Goal: Task Accomplishment & Management: Manage account settings

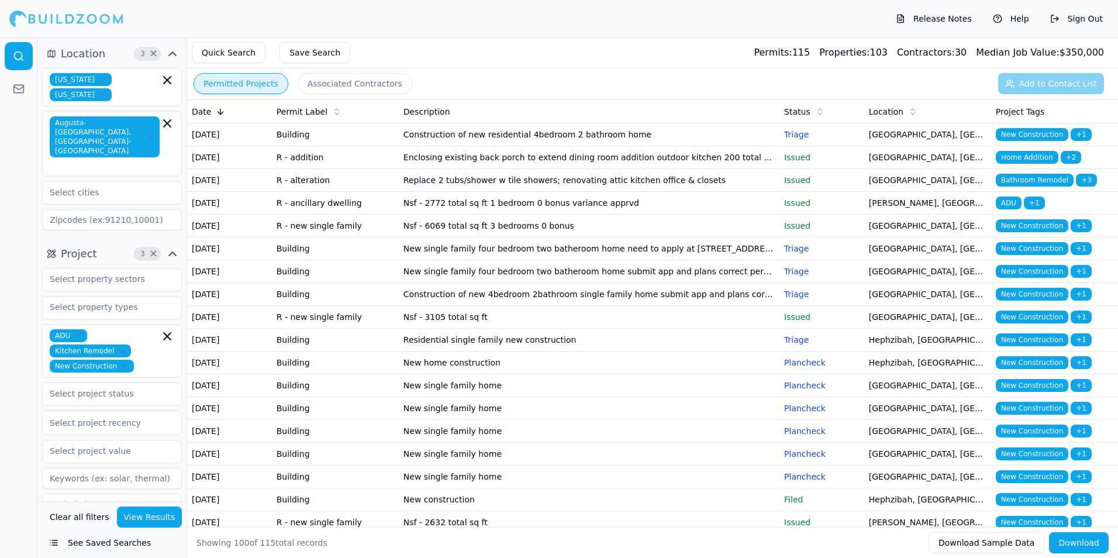
scroll to position [409, 0]
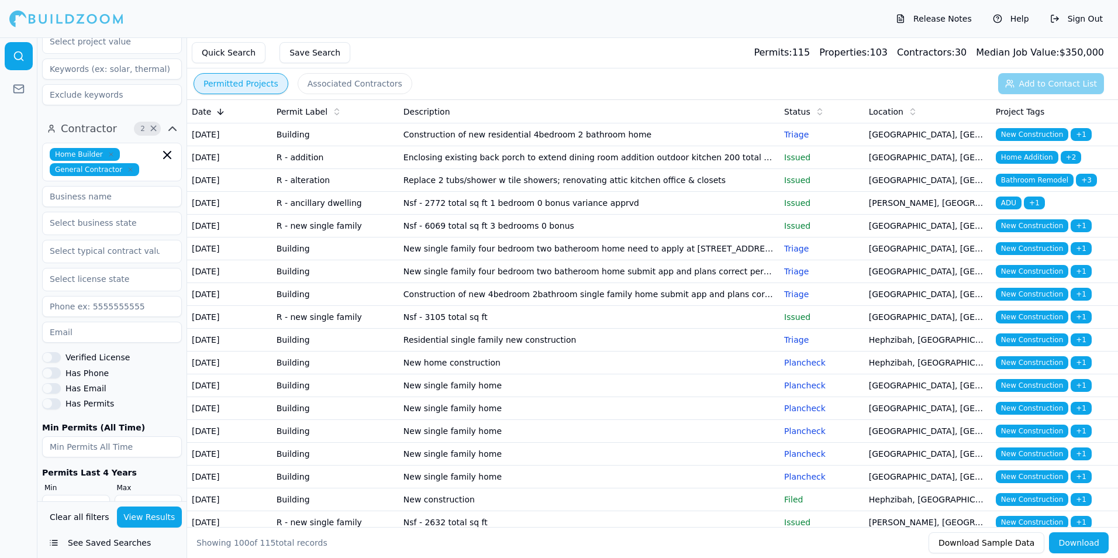
click at [497, 142] on td "Construction of new residential 4bedroom 2 bathroom home" at bounding box center [589, 134] width 381 height 23
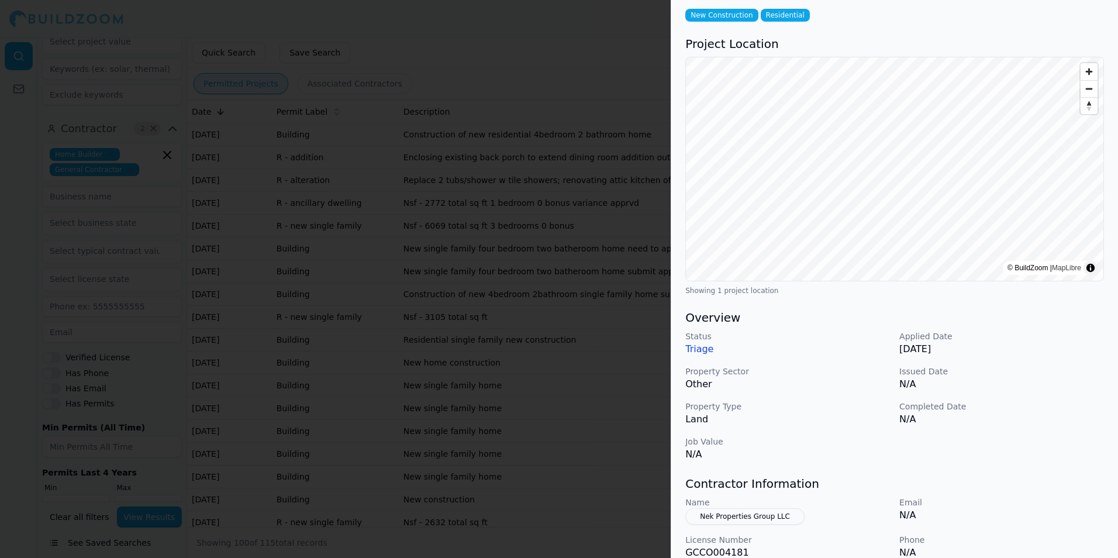
scroll to position [117, 0]
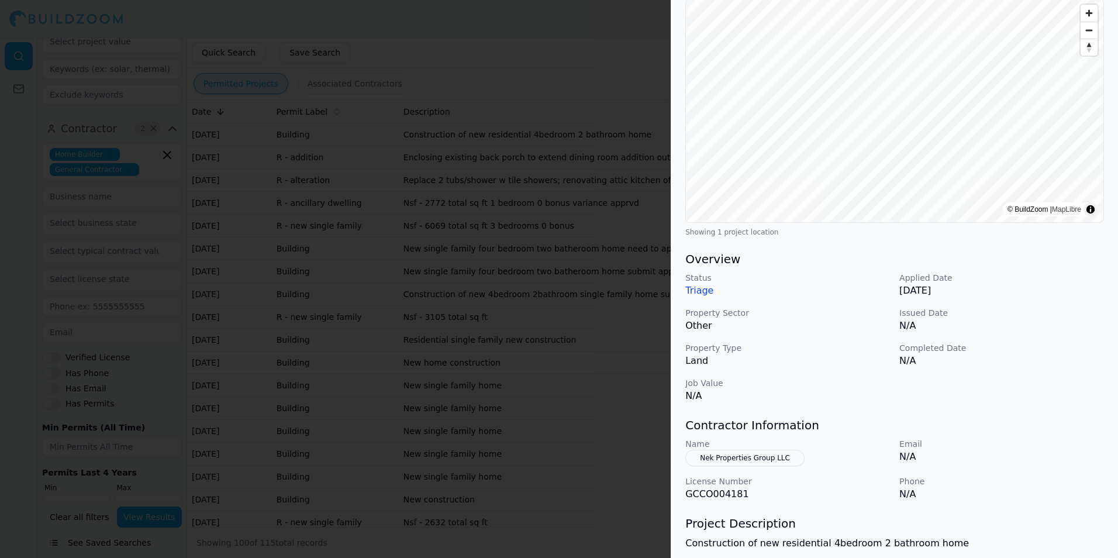
click at [737, 460] on button "Nek Properties Group LLC" at bounding box center [744, 458] width 119 height 16
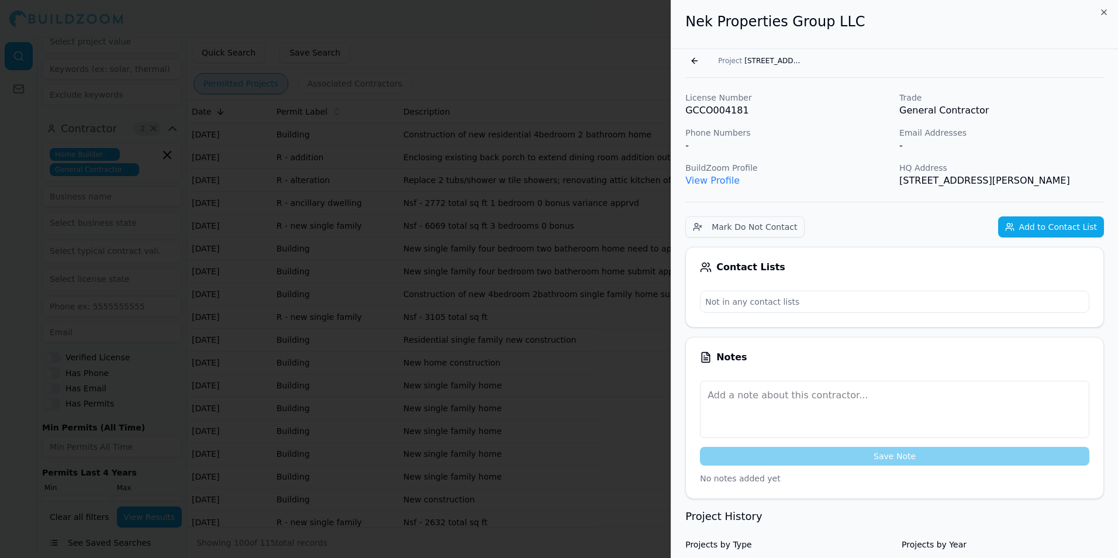
scroll to position [0, 0]
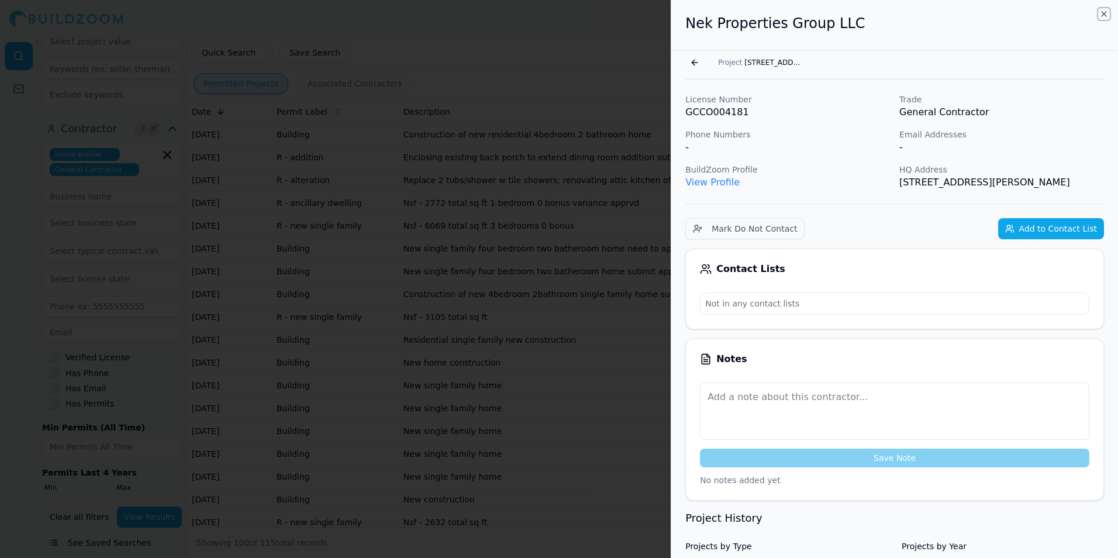
click at [1105, 15] on icon "button" at bounding box center [1104, 14] width 5 height 5
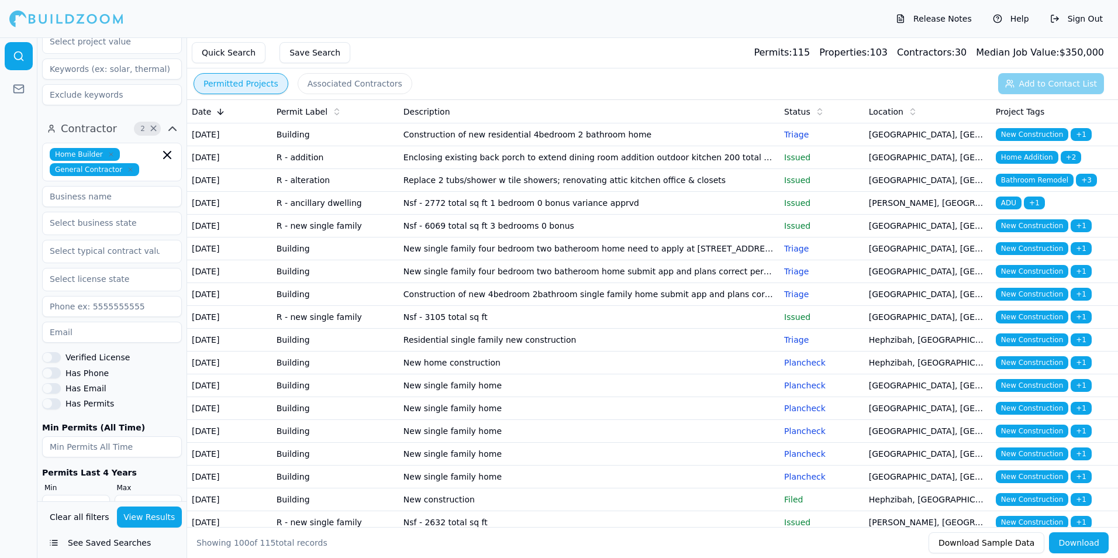
click at [898, 115] on span "Location" at bounding box center [886, 112] width 35 height 12
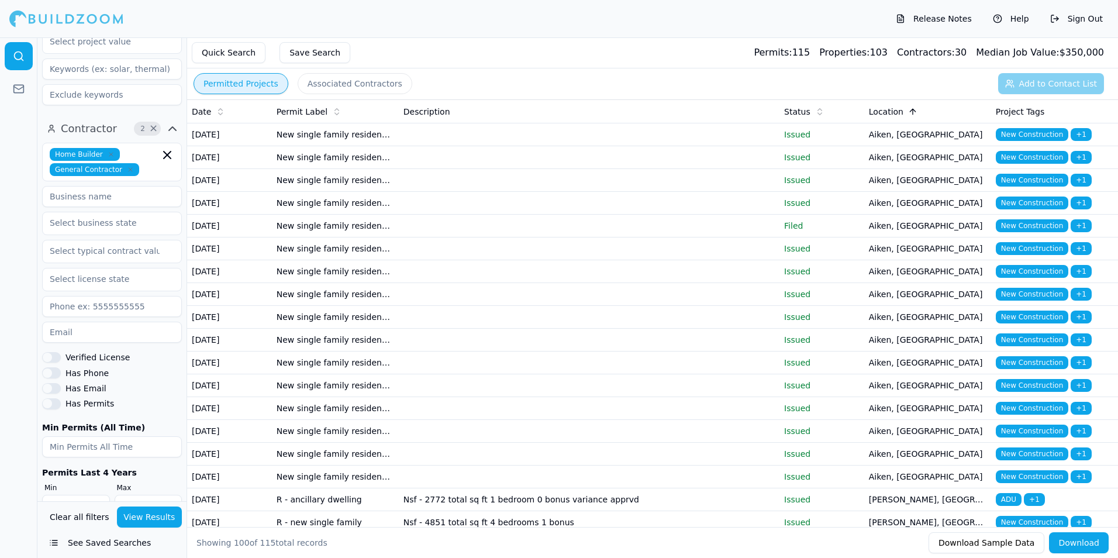
scroll to position [419, 0]
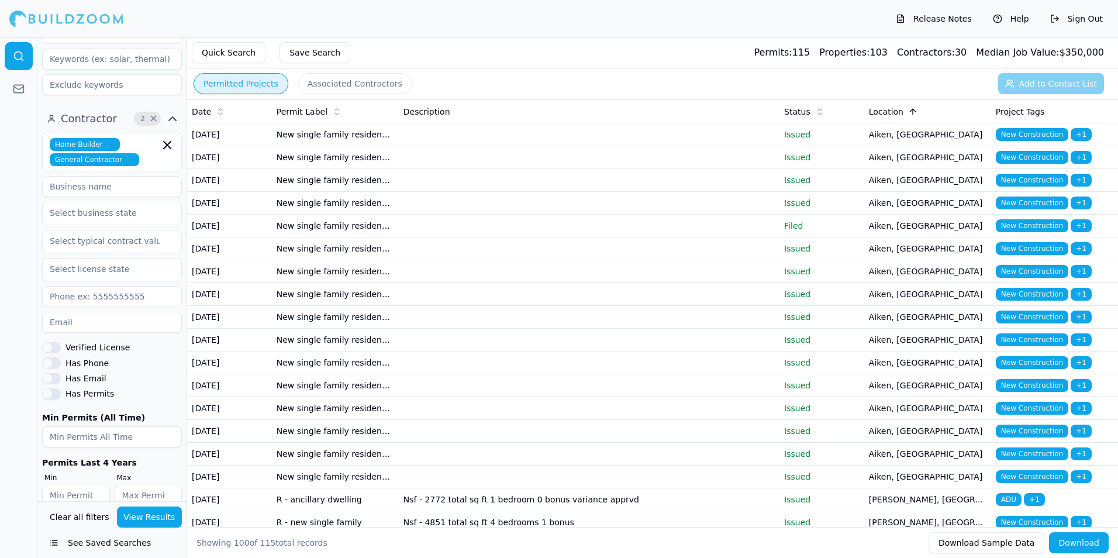
click at [69, 343] on label "Verified License" at bounding box center [98, 347] width 64 height 8
click at [61, 342] on button "Verified License" at bounding box center [51, 347] width 19 height 11
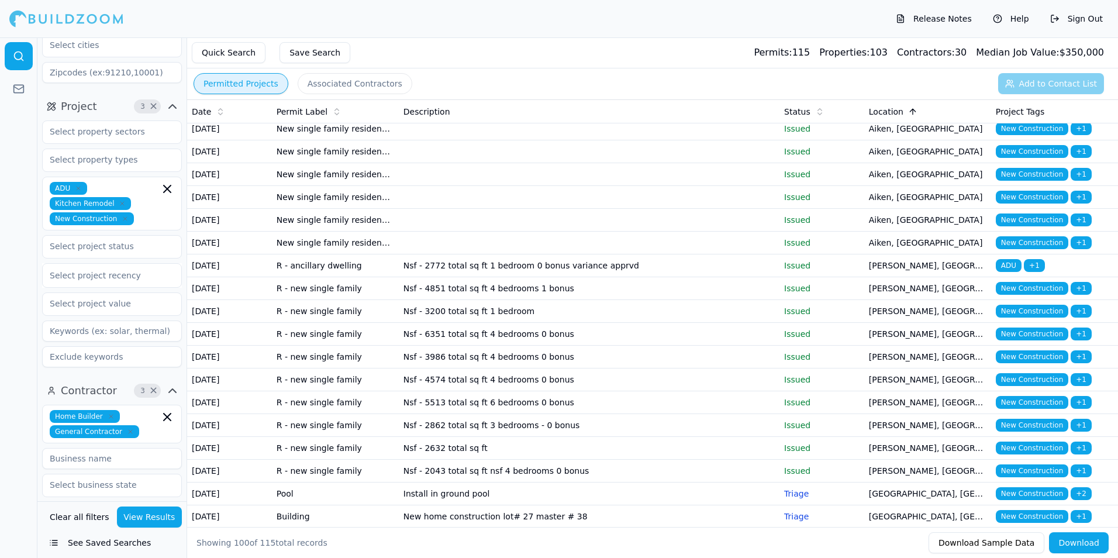
scroll to position [127, 0]
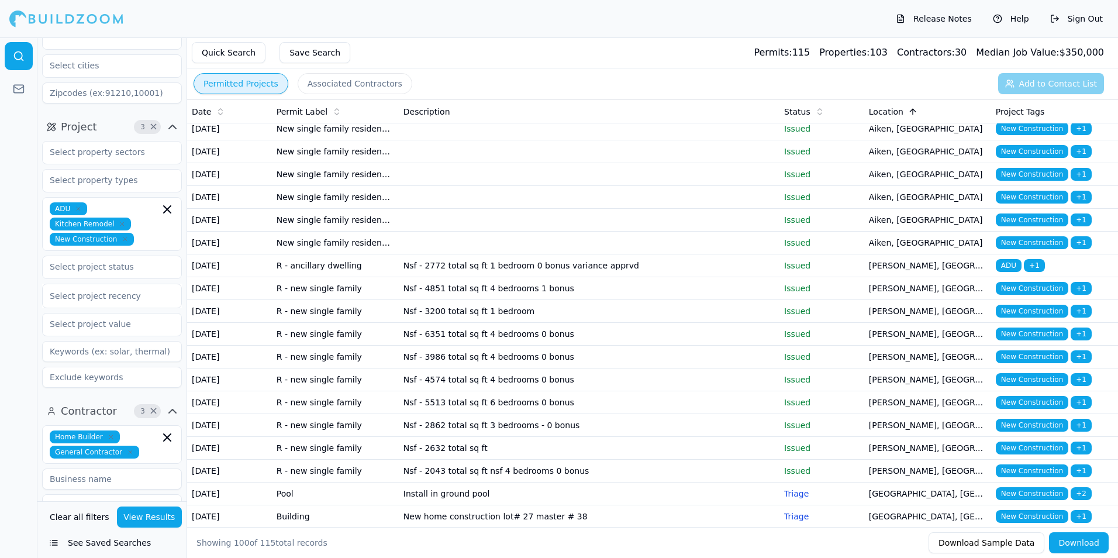
click at [337, 72] on td "New single family residence detached" at bounding box center [335, 60] width 127 height 23
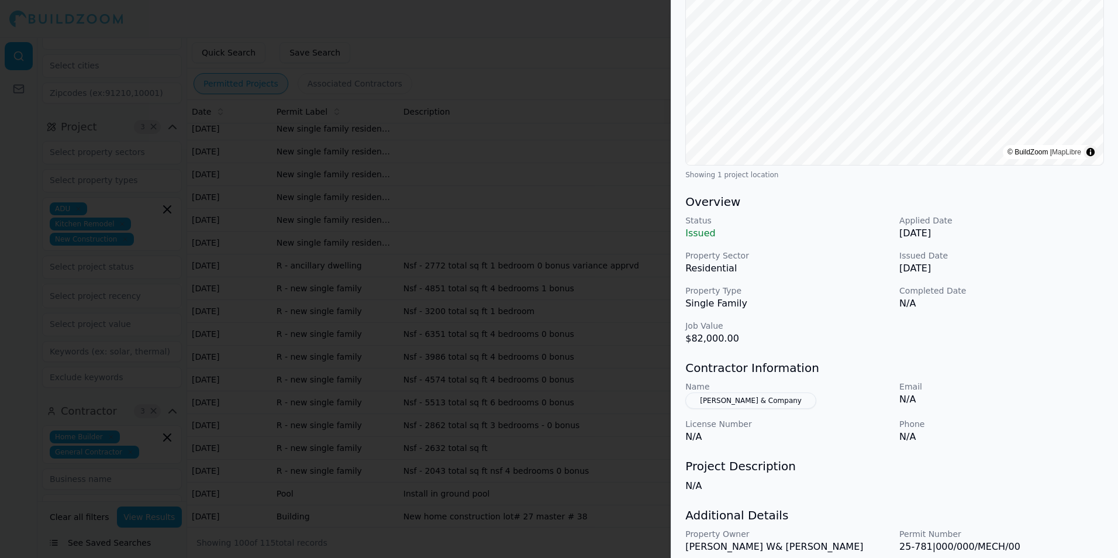
scroll to position [175, 0]
click at [773, 397] on button "[PERSON_NAME] & Company" at bounding box center [750, 399] width 131 height 16
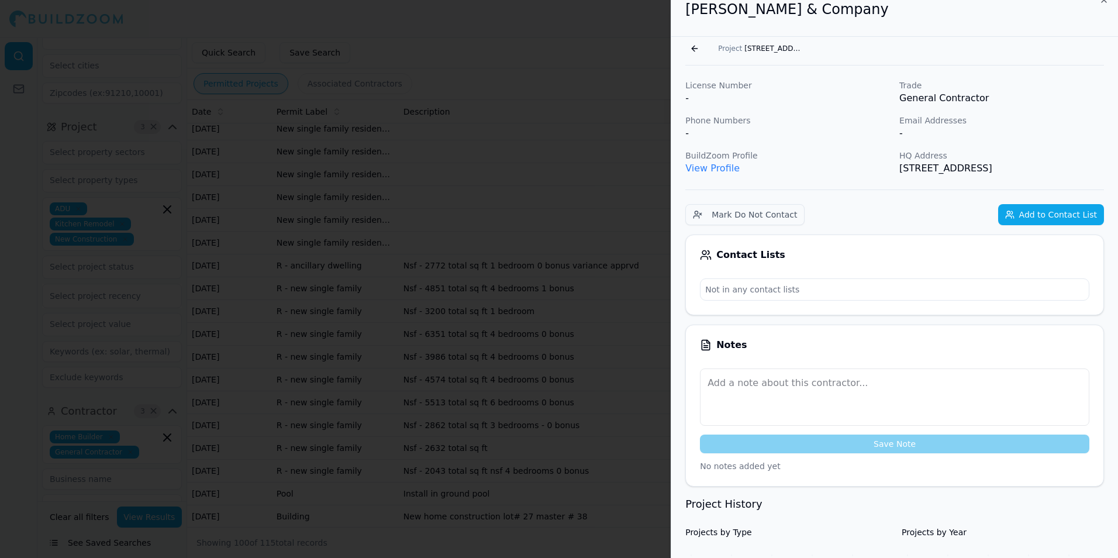
scroll to position [0, 0]
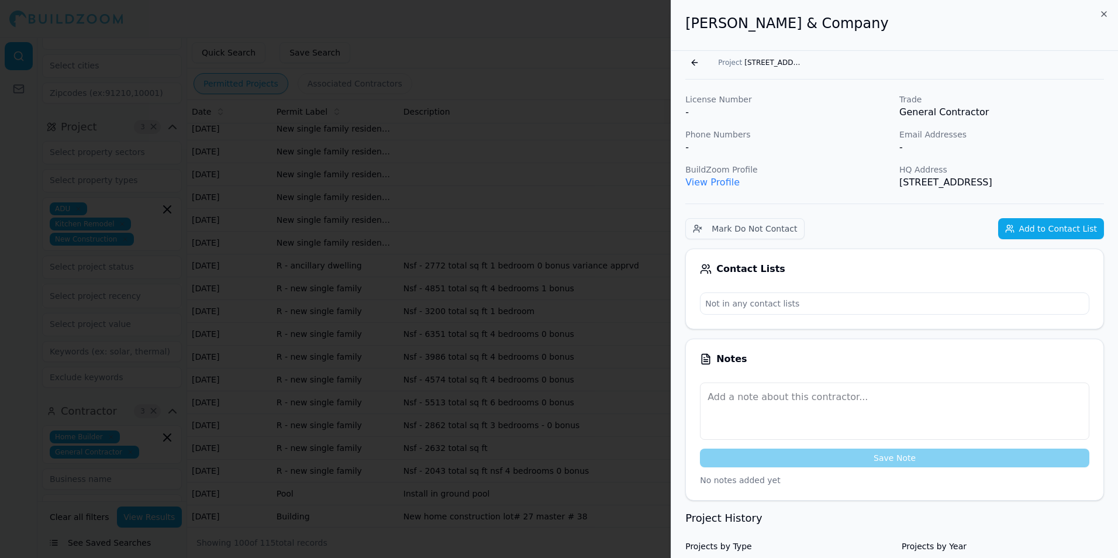
click at [718, 187] on link "View Profile" at bounding box center [712, 182] width 54 height 11
drag, startPoint x: 1104, startPoint y: 13, endPoint x: 1094, endPoint y: 13, distance: 9.4
click at [1103, 13] on icon "button" at bounding box center [1104, 13] width 9 height 9
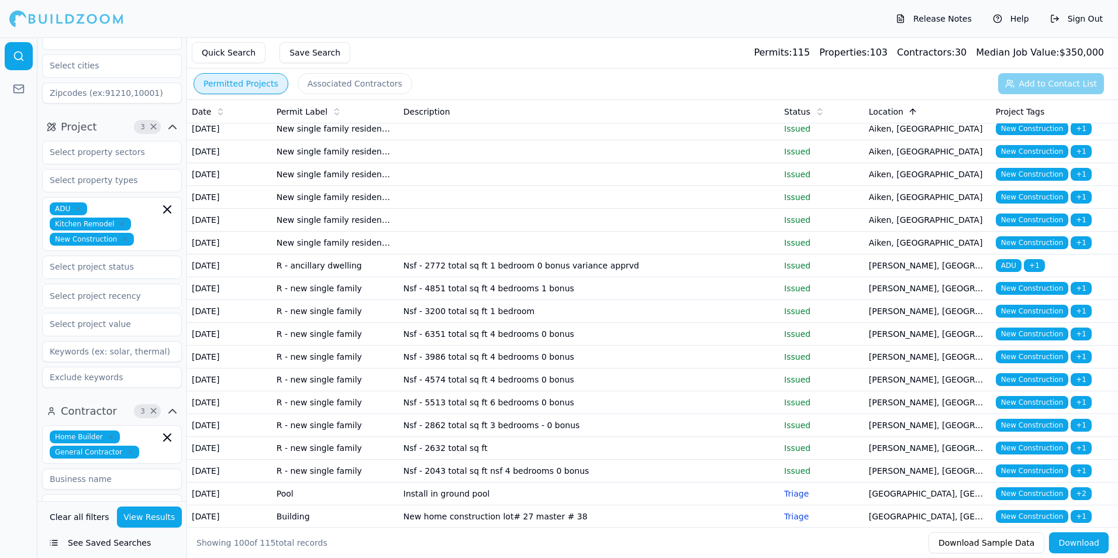
click at [343, 72] on td "New single family residence detached" at bounding box center [335, 60] width 127 height 23
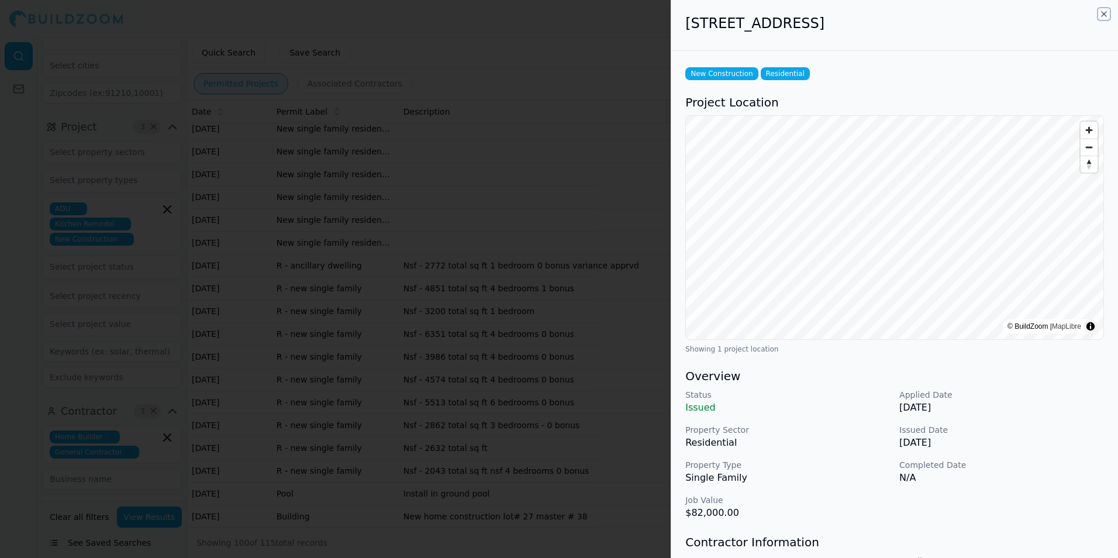
click at [1104, 11] on icon "button" at bounding box center [1104, 13] width 9 height 9
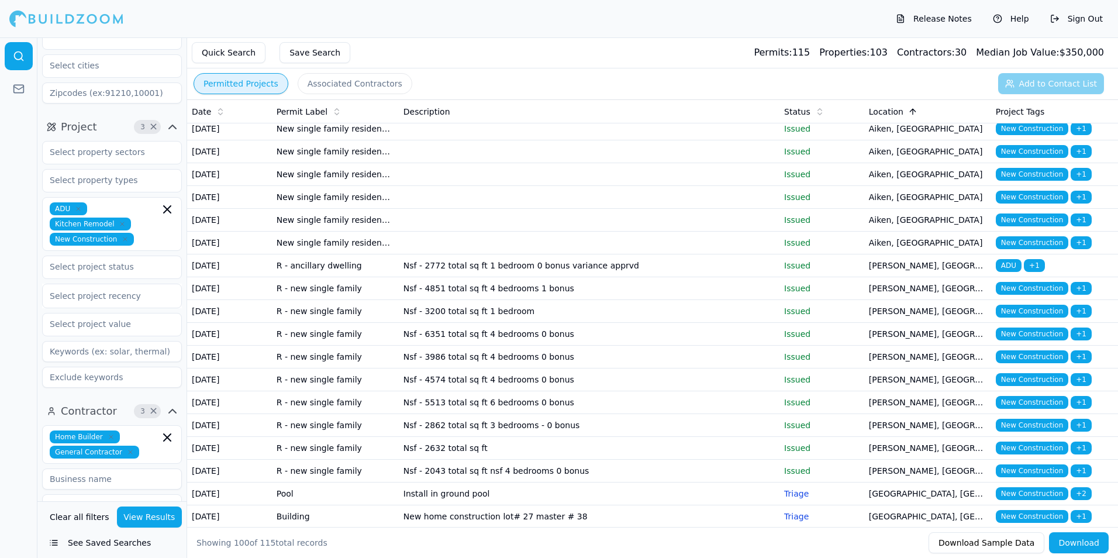
click at [364, 72] on td "New single family residence detached" at bounding box center [335, 60] width 127 height 23
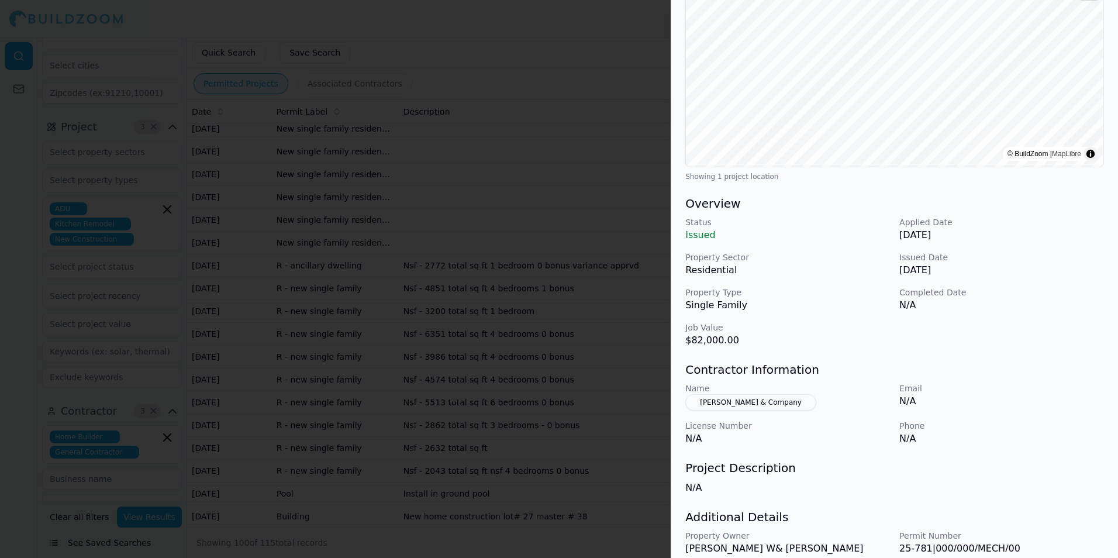
scroll to position [219, 0]
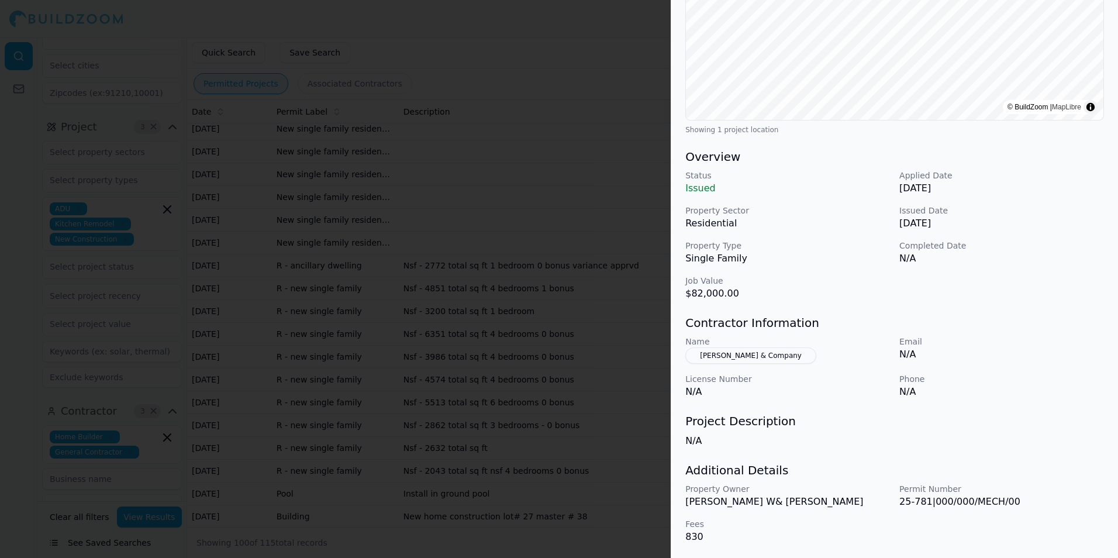
click at [737, 382] on p "License Number" at bounding box center [787, 379] width 205 height 12
click at [814, 419] on h3 "Project Description" at bounding box center [894, 421] width 419 height 16
click at [824, 429] on div "Project Description N/A" at bounding box center [894, 430] width 419 height 35
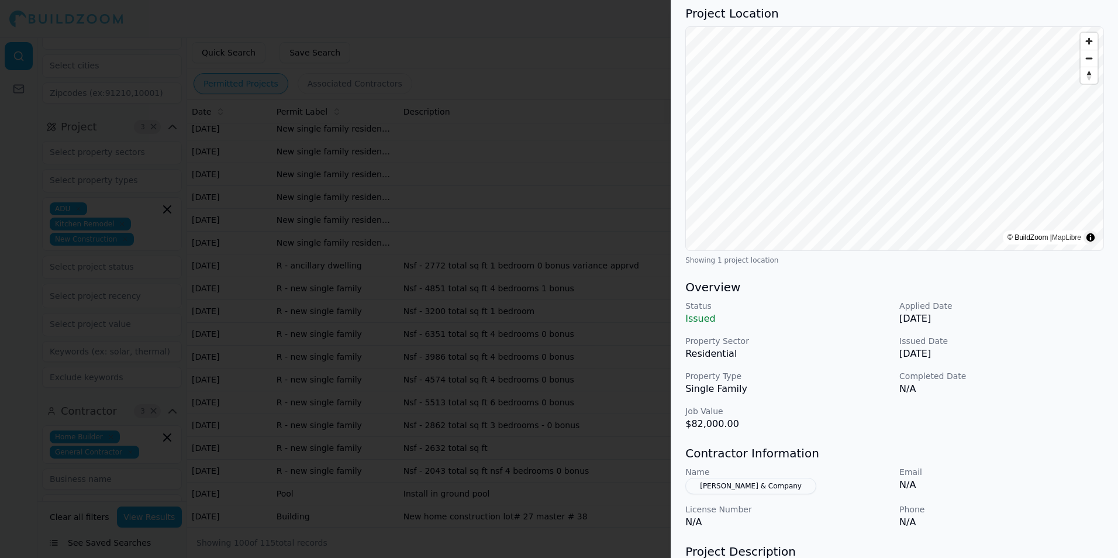
scroll to position [0, 0]
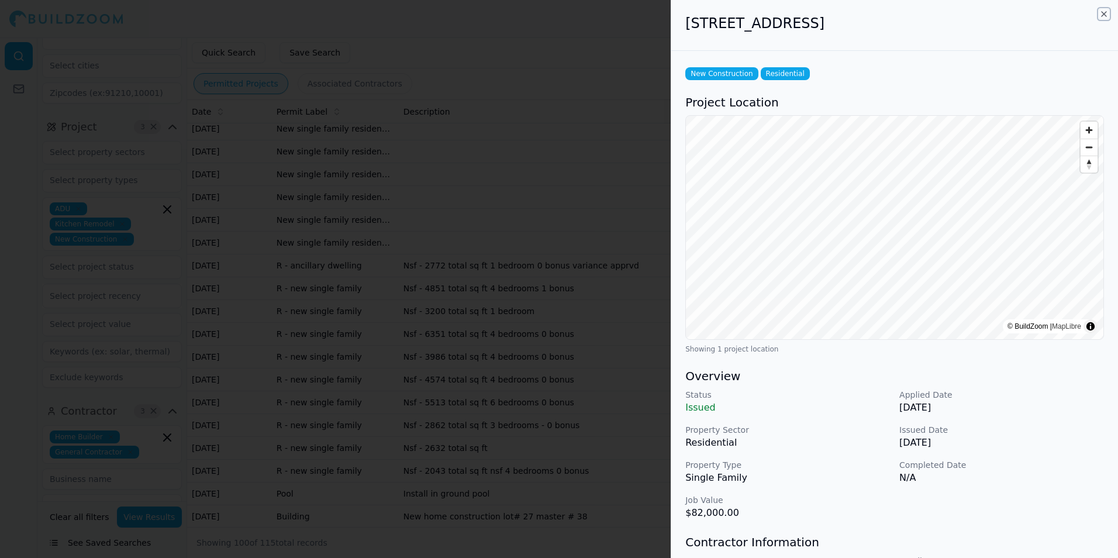
click at [1101, 18] on icon "button" at bounding box center [1104, 13] width 9 height 9
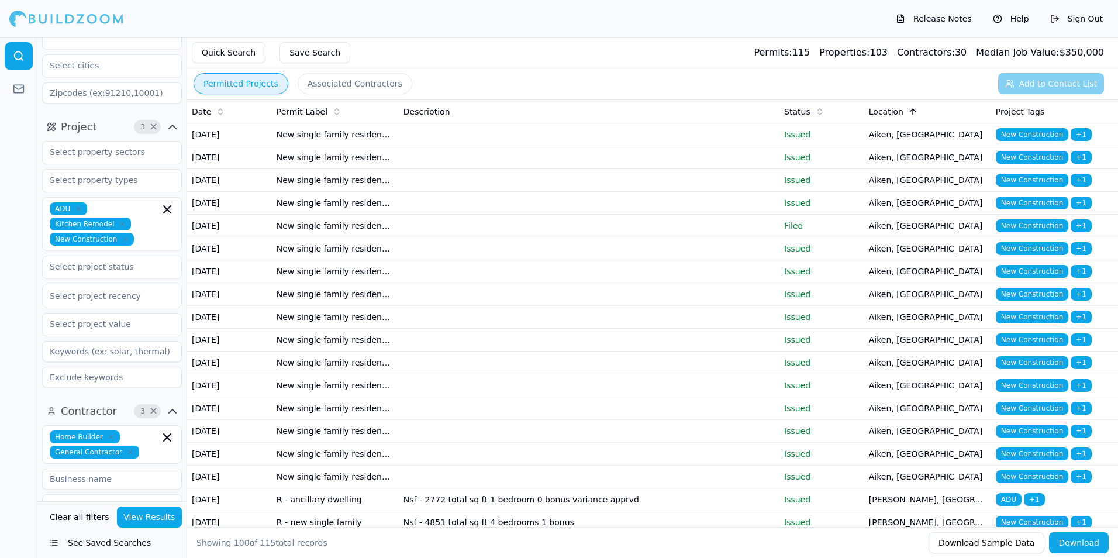
click at [315, 138] on td "New single family residence detached" at bounding box center [335, 134] width 127 height 23
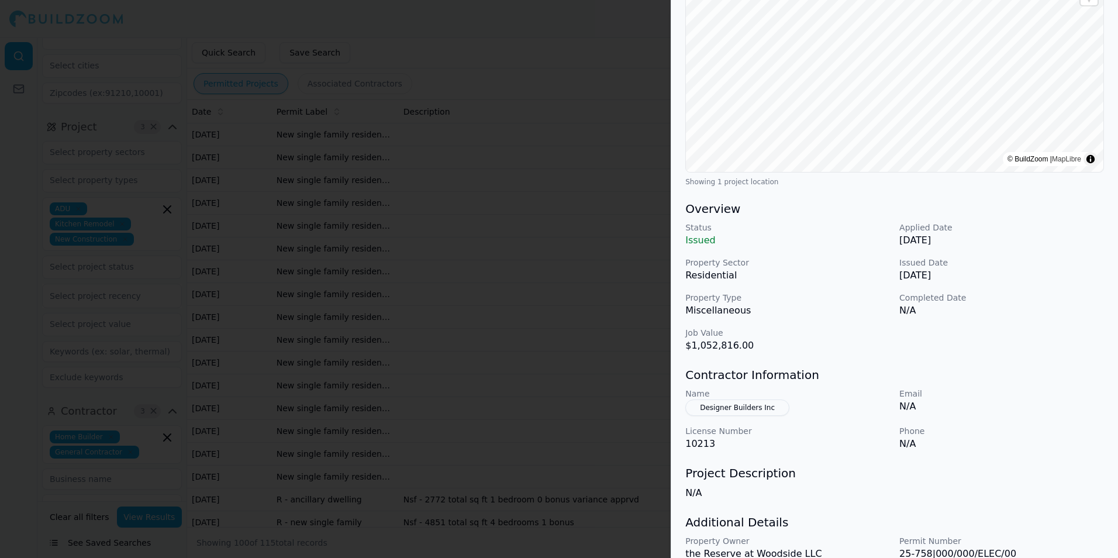
scroll to position [102, 0]
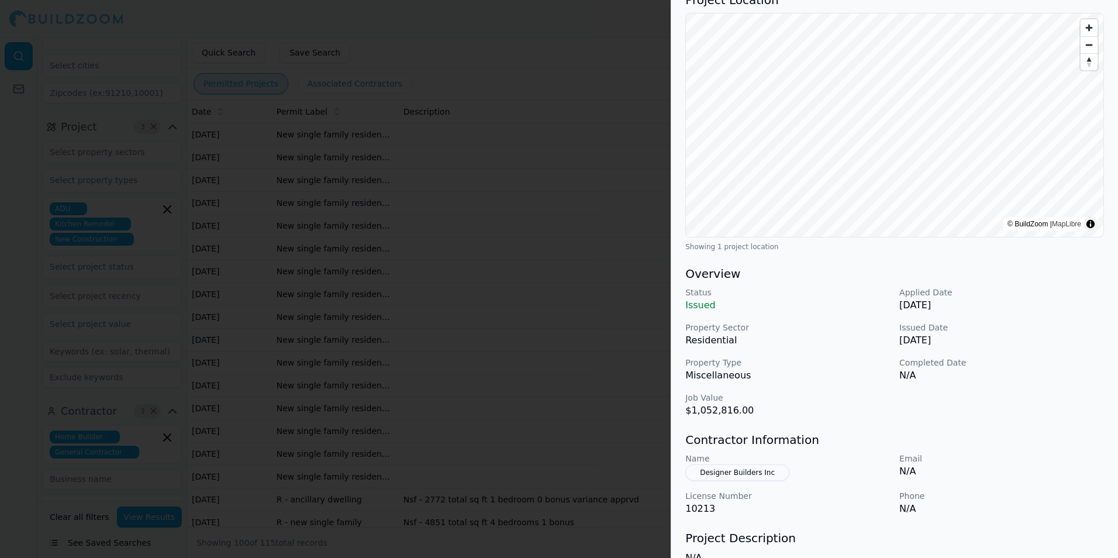
click at [619, 132] on div at bounding box center [559, 279] width 1118 height 558
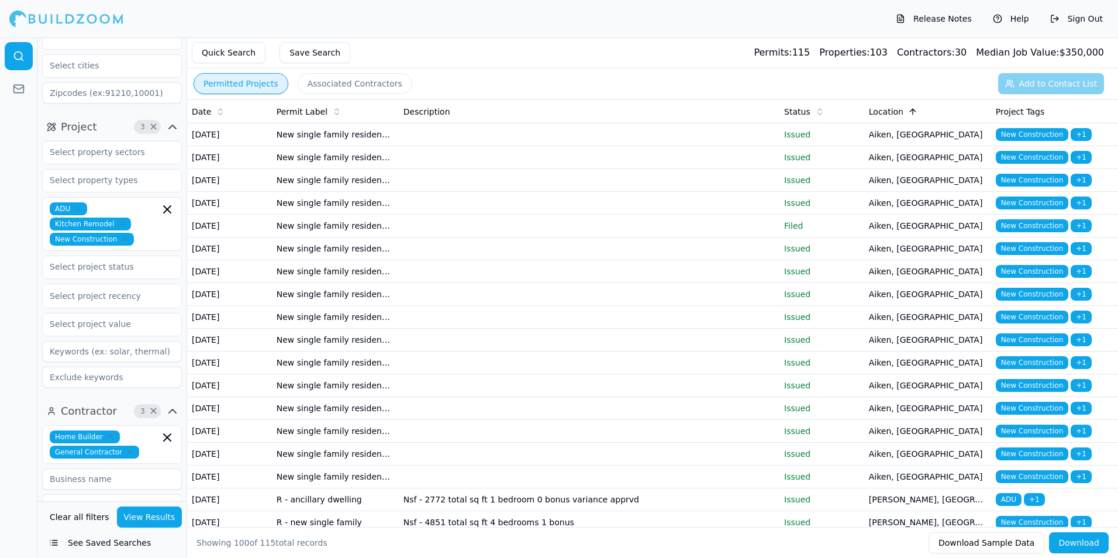
click at [326, 145] on td "New single family residence detached" at bounding box center [335, 134] width 127 height 23
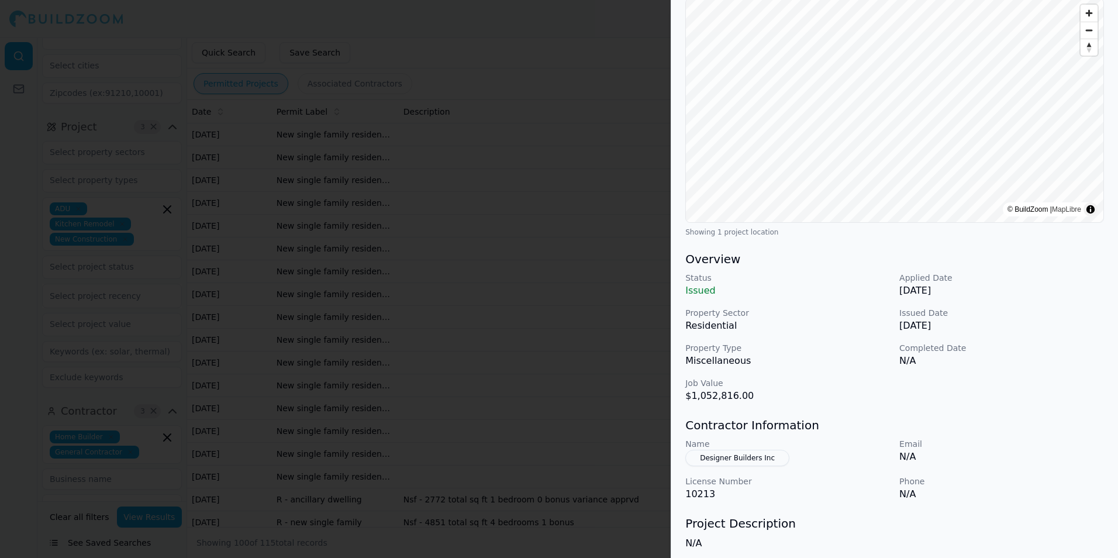
scroll to position [175, 0]
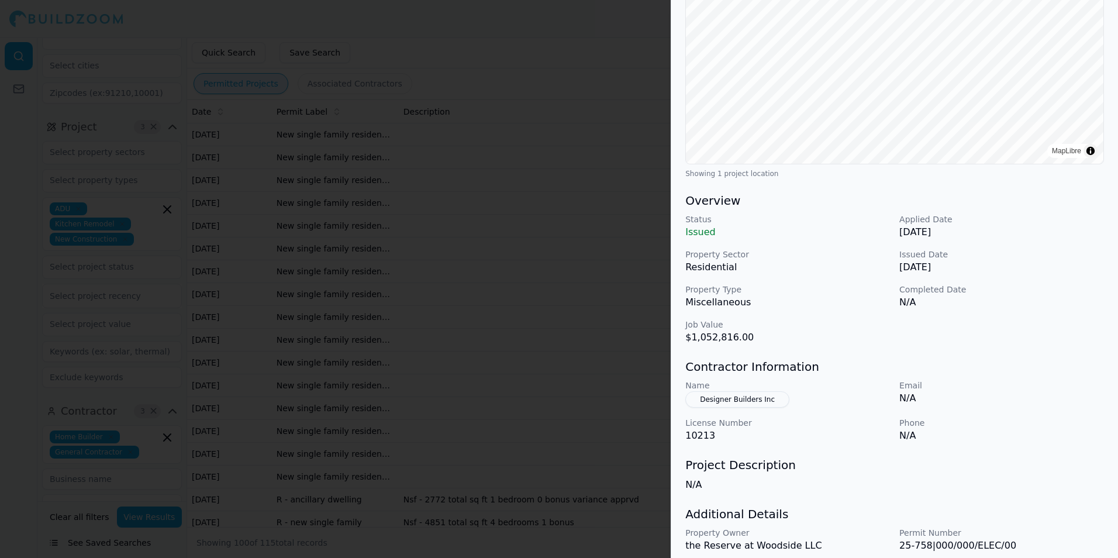
click at [163, 219] on div at bounding box center [559, 279] width 1118 height 558
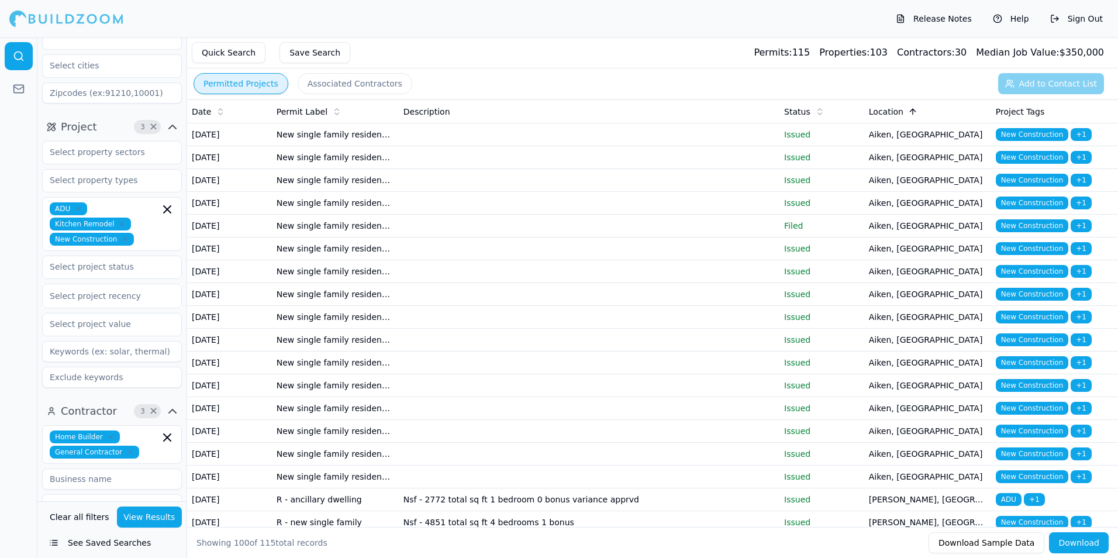
click at [730, 169] on td at bounding box center [589, 157] width 381 height 23
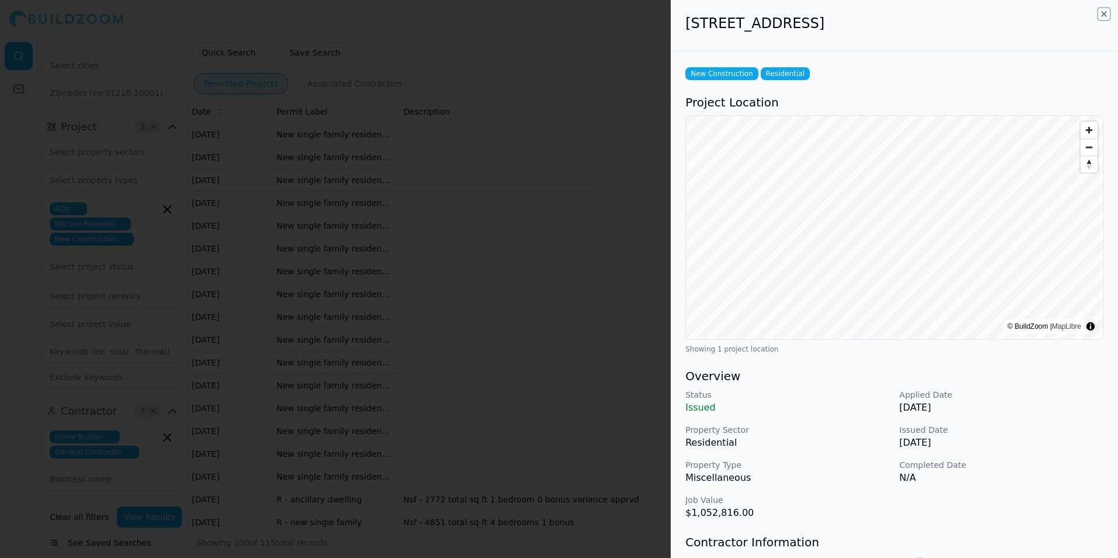
click at [1105, 17] on icon "button" at bounding box center [1104, 13] width 9 height 9
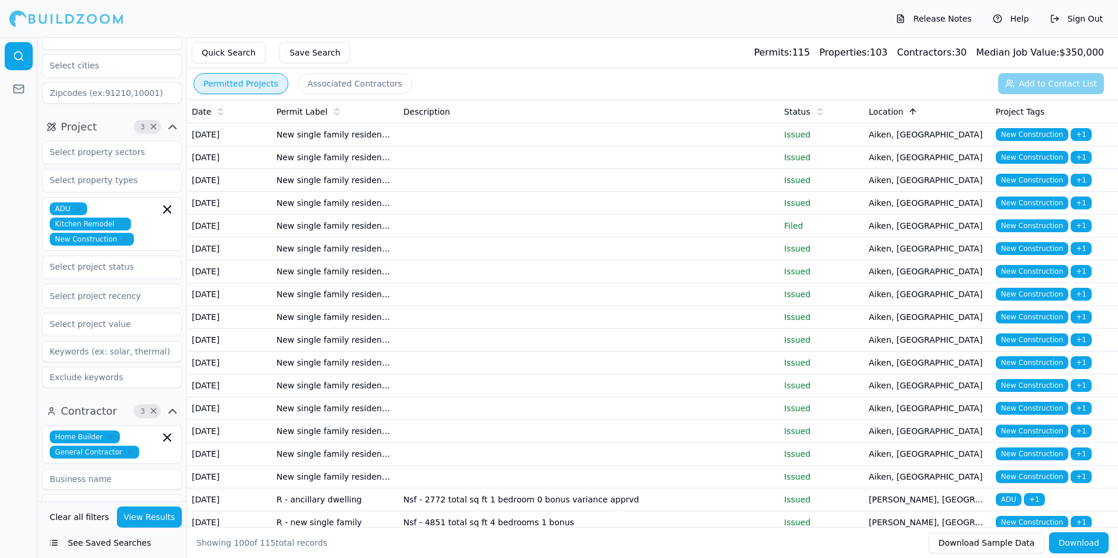
click at [403, 215] on td at bounding box center [589, 203] width 381 height 23
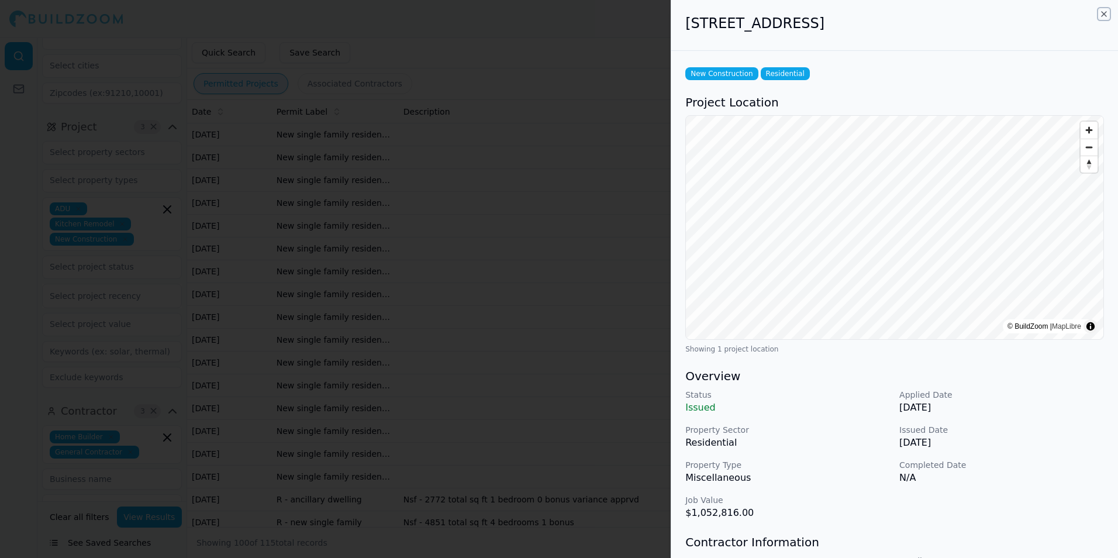
click at [1105, 11] on icon "button" at bounding box center [1104, 13] width 9 height 9
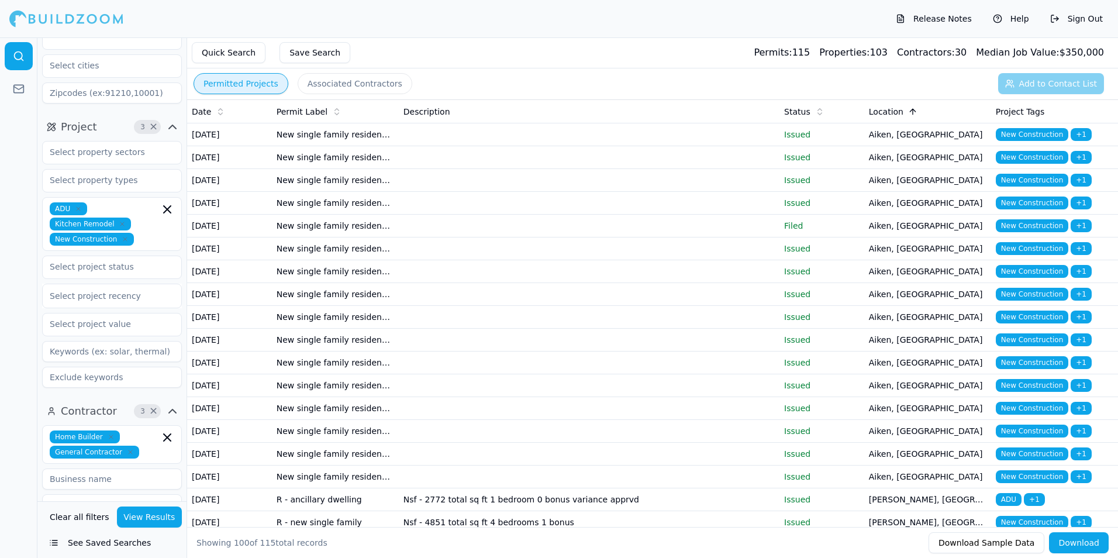
click at [373, 237] on td "New single family residence detached" at bounding box center [335, 226] width 127 height 23
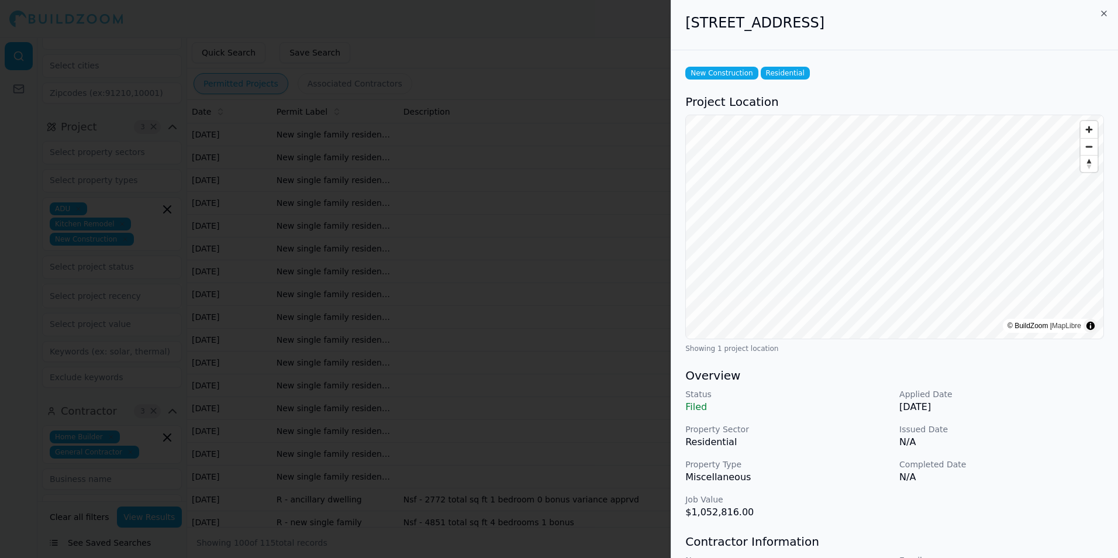
scroll to position [0, 0]
click at [1105, 13] on icon "button" at bounding box center [1104, 13] width 9 height 9
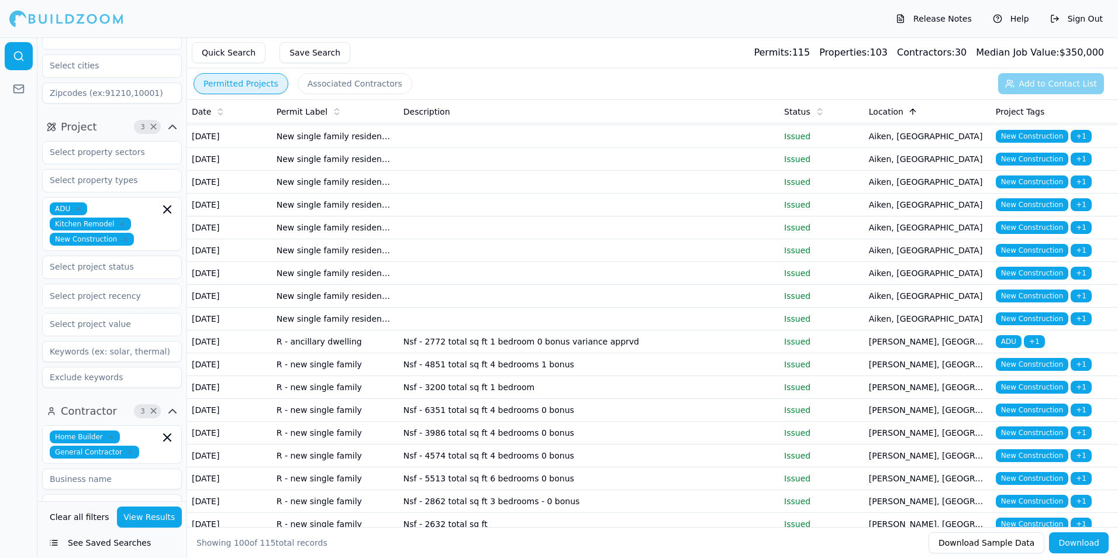
scroll to position [175, 0]
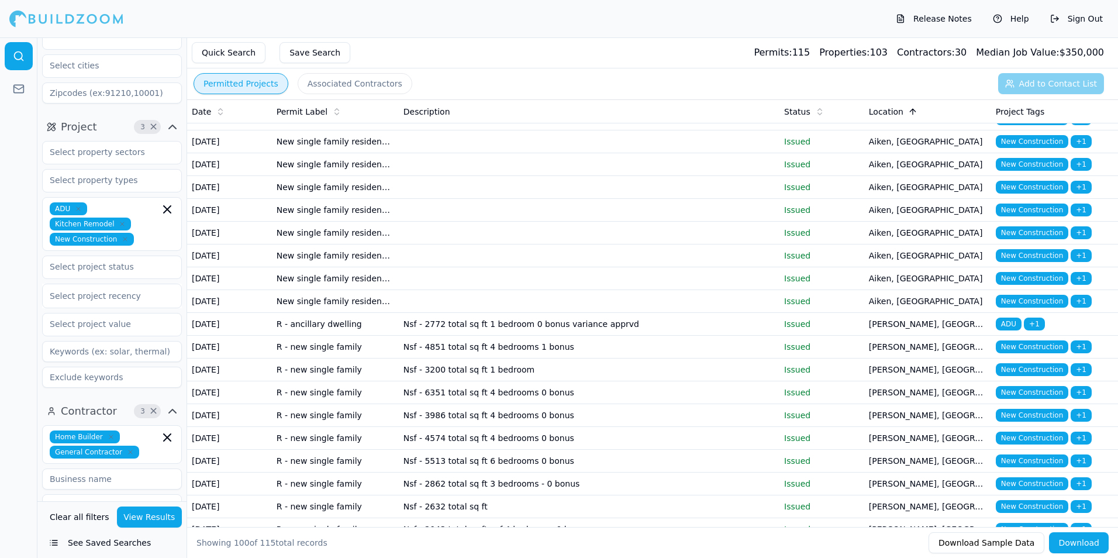
click at [283, 313] on td "New single family residence detached" at bounding box center [335, 301] width 127 height 23
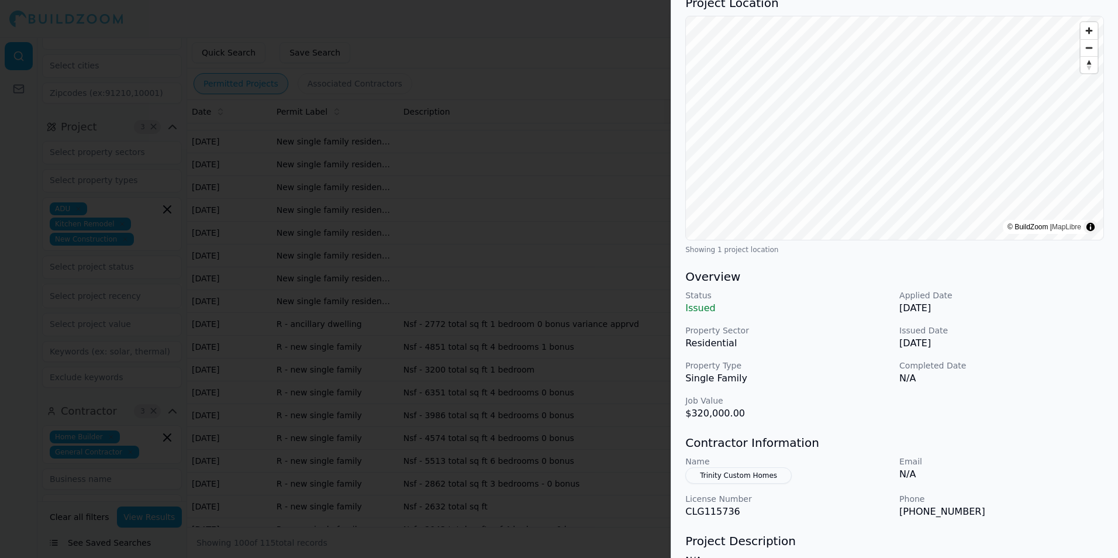
scroll to position [0, 0]
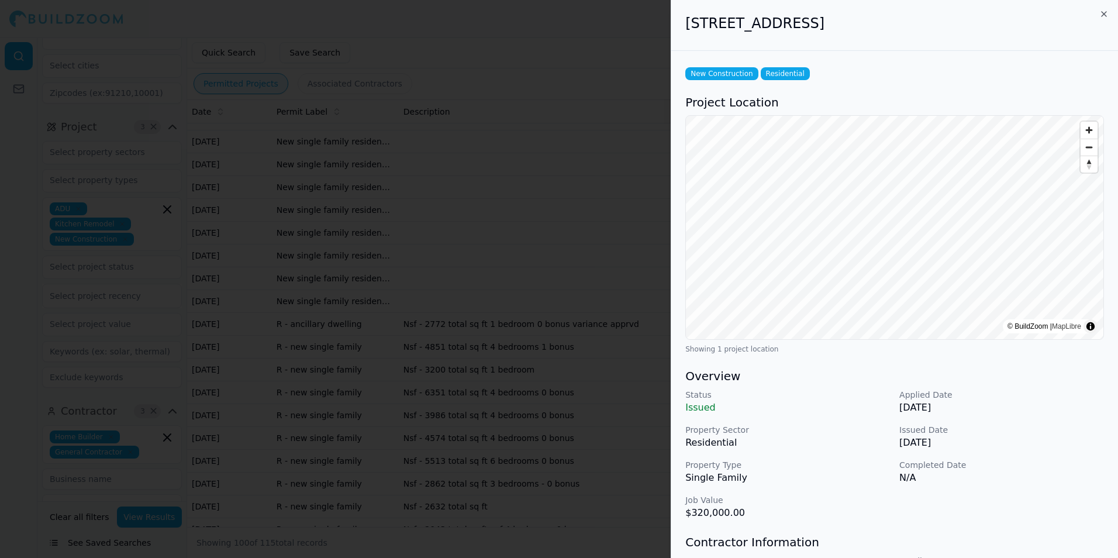
click at [1100, 20] on h2 "[STREET_ADDRESS]" at bounding box center [894, 23] width 419 height 19
click at [1104, 11] on icon "button" at bounding box center [1104, 13] width 9 height 9
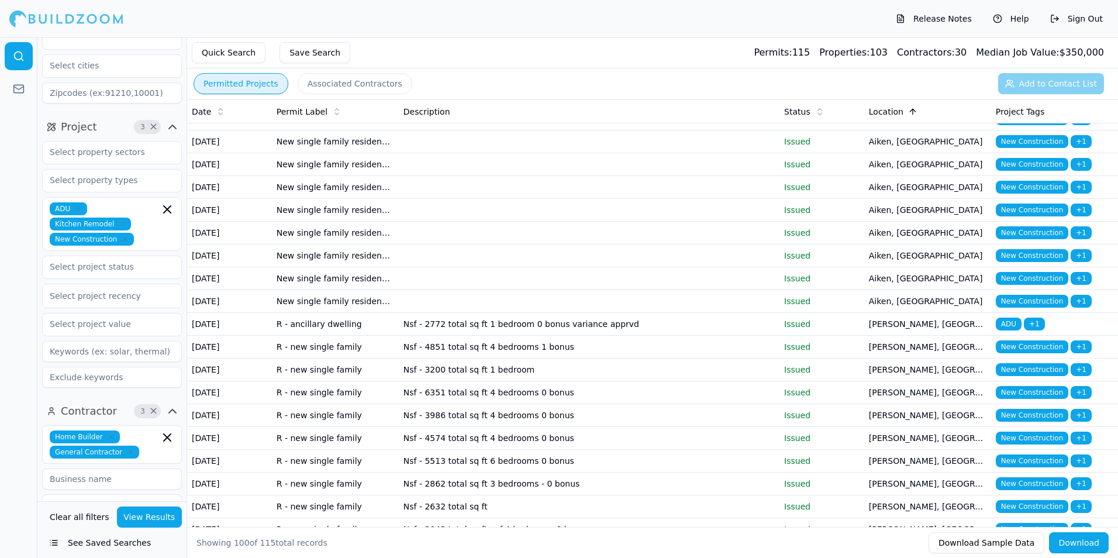
click at [303, 267] on td "New single family residence detached" at bounding box center [335, 255] width 127 height 23
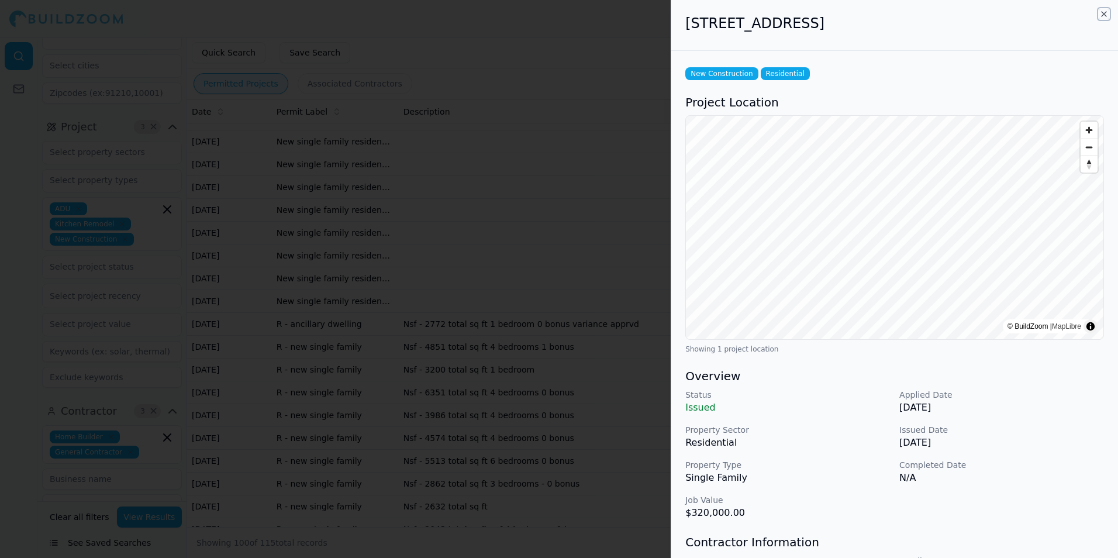
click at [1104, 11] on icon "button" at bounding box center [1104, 13] width 9 height 9
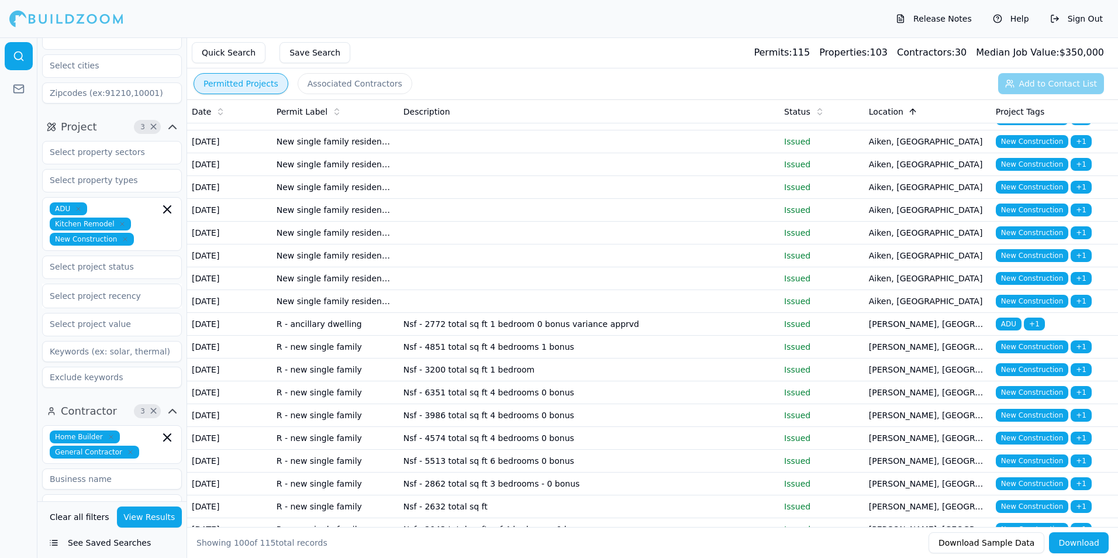
click at [224, 199] on td "[DATE]" at bounding box center [229, 187] width 85 height 23
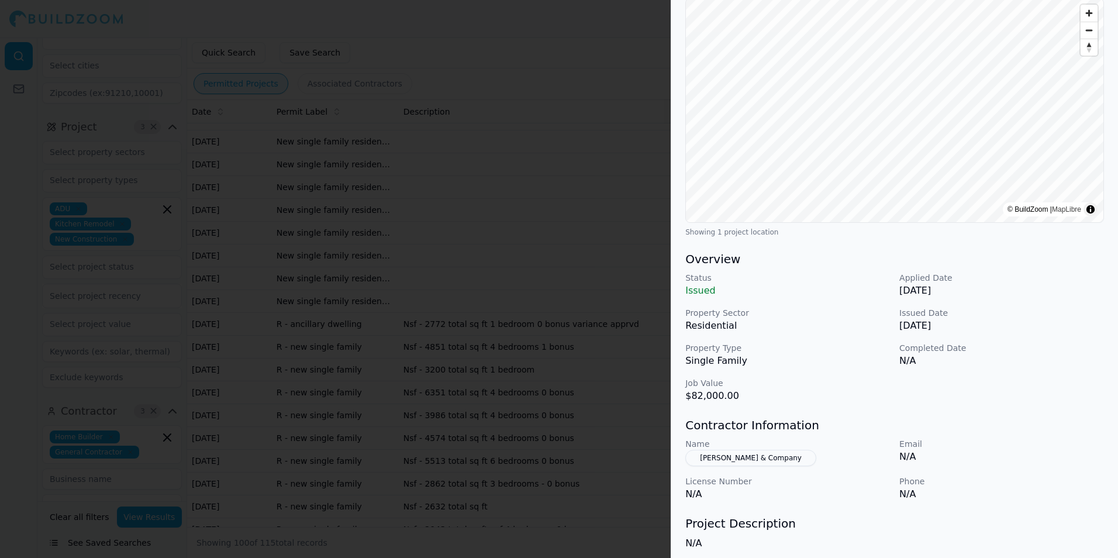
scroll to position [219, 0]
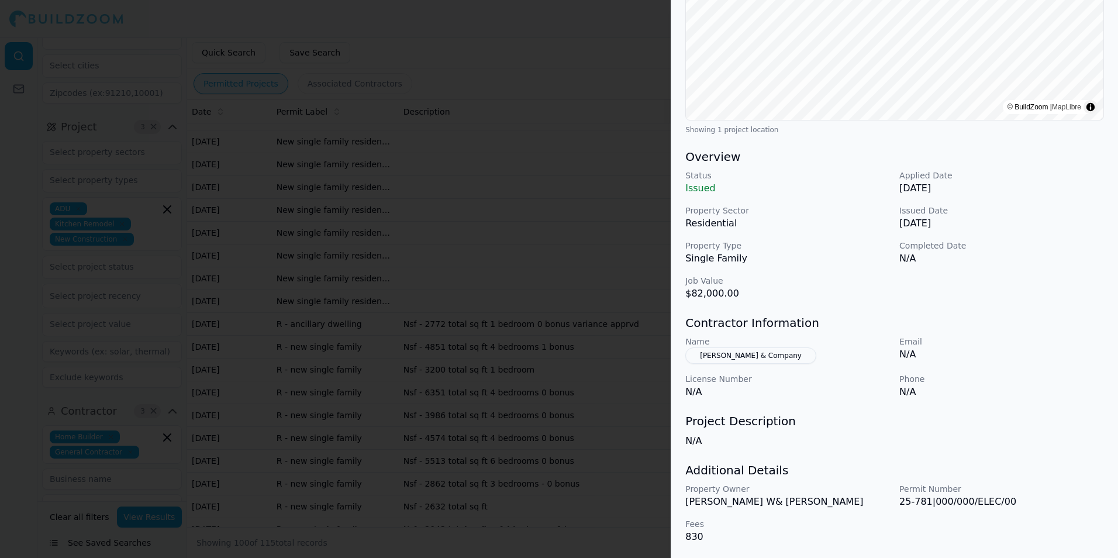
click at [760, 356] on button "[PERSON_NAME] & Company" at bounding box center [750, 355] width 131 height 16
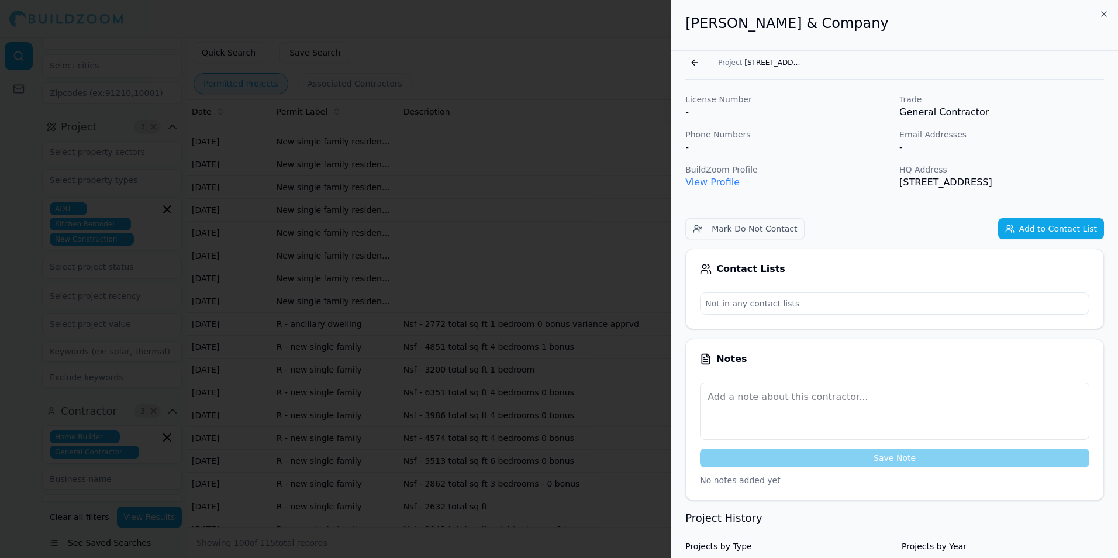
click at [1025, 231] on button "Add to Contact List" at bounding box center [1051, 228] width 106 height 21
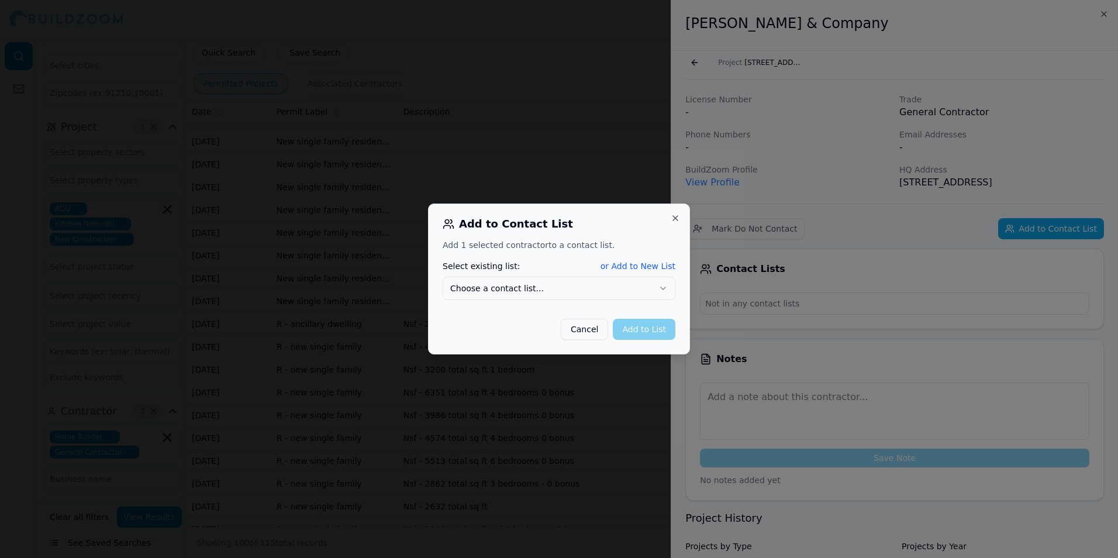
click at [589, 295] on button "Choose a contact list..." at bounding box center [559, 288] width 233 height 23
click at [650, 329] on button "Add to List" at bounding box center [644, 329] width 63 height 21
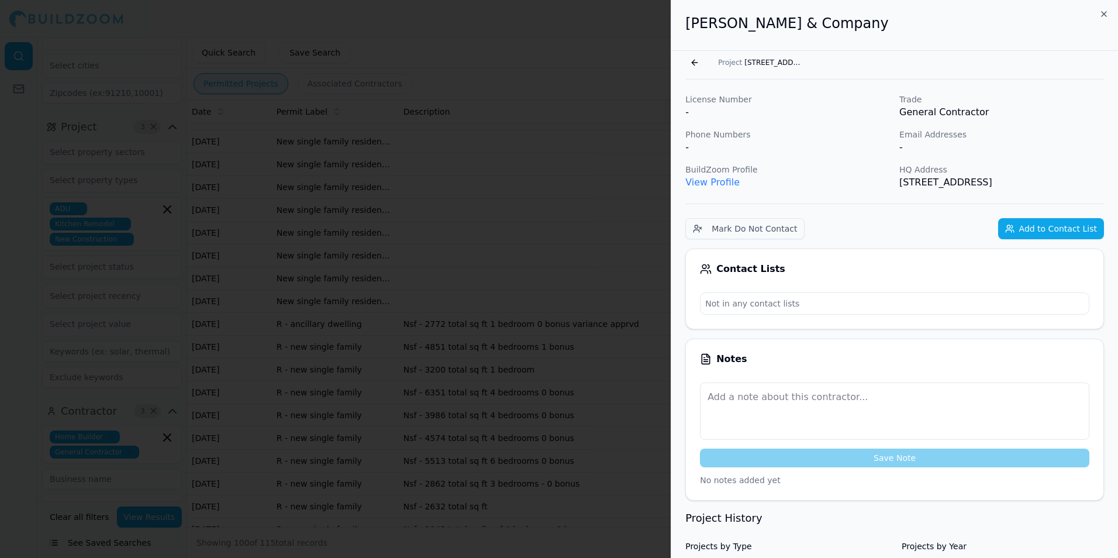
click at [736, 304] on p "Not in any contact lists" at bounding box center [895, 303] width 388 height 21
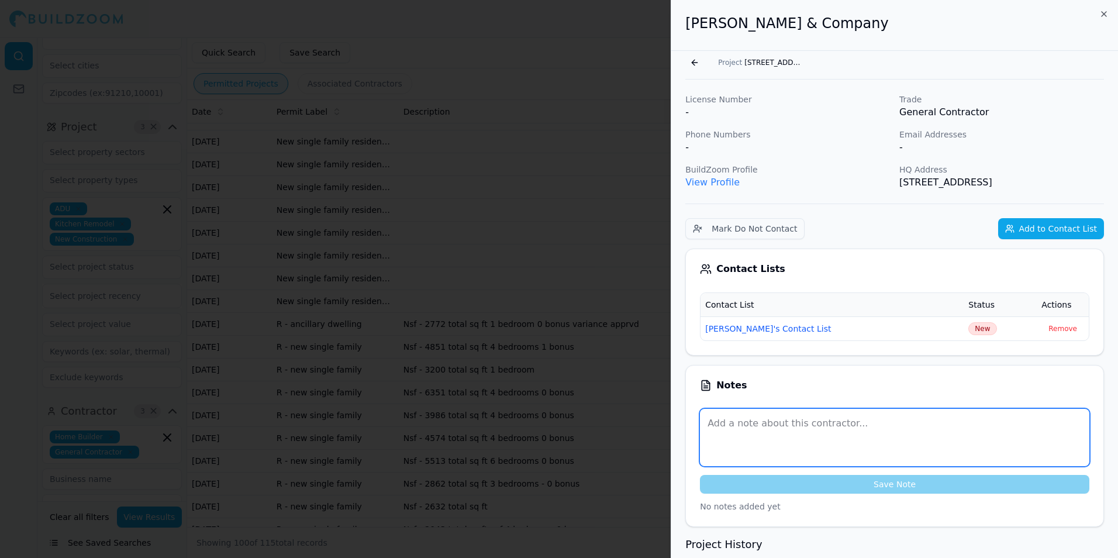
click at [731, 423] on textarea at bounding box center [895, 437] width 390 height 57
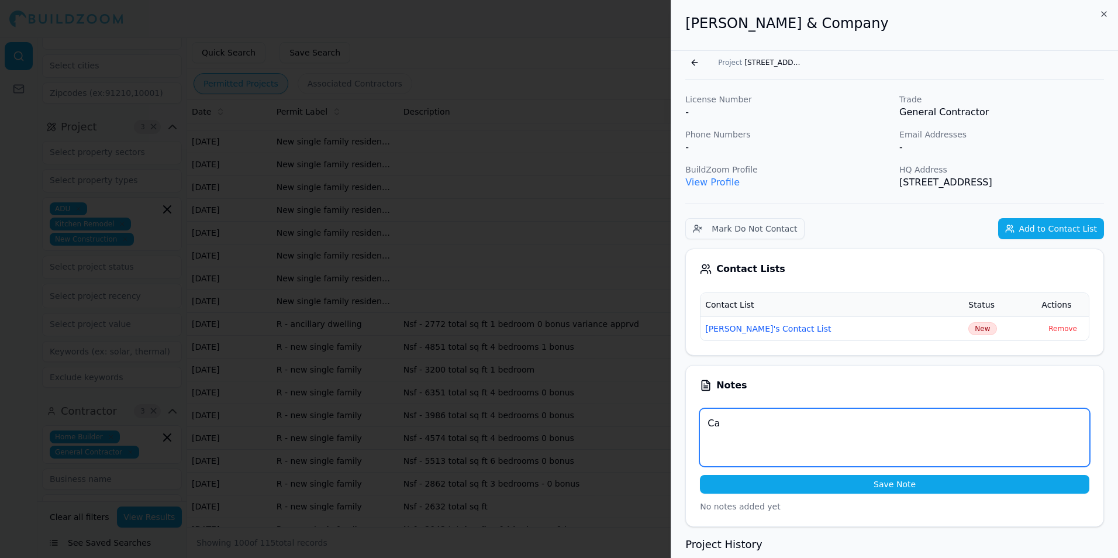
type textarea "C"
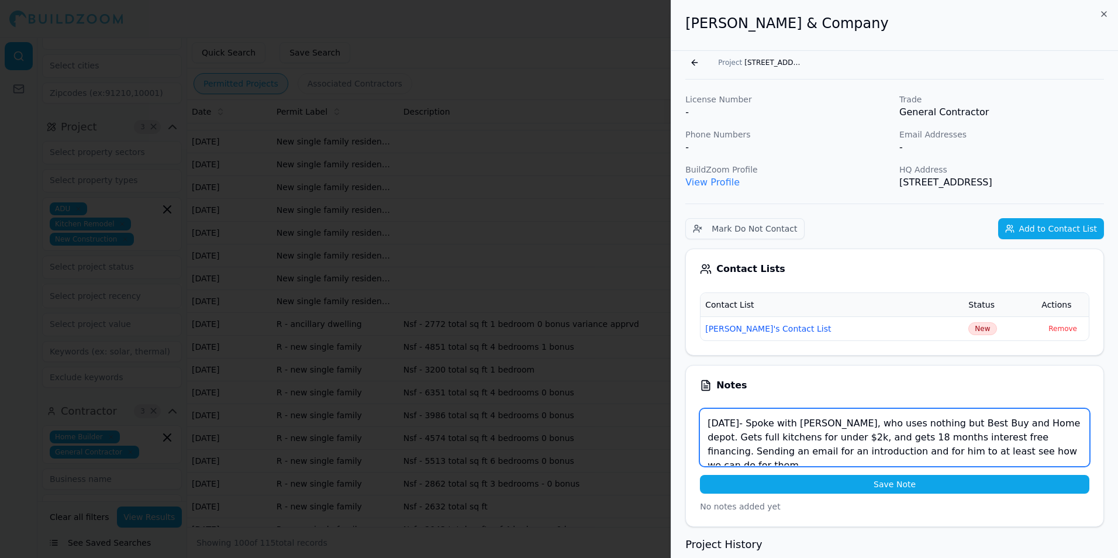
type textarea "[DATE]- Spoke with [PERSON_NAME], who uses nothing but Best Buy and Home depot.…"
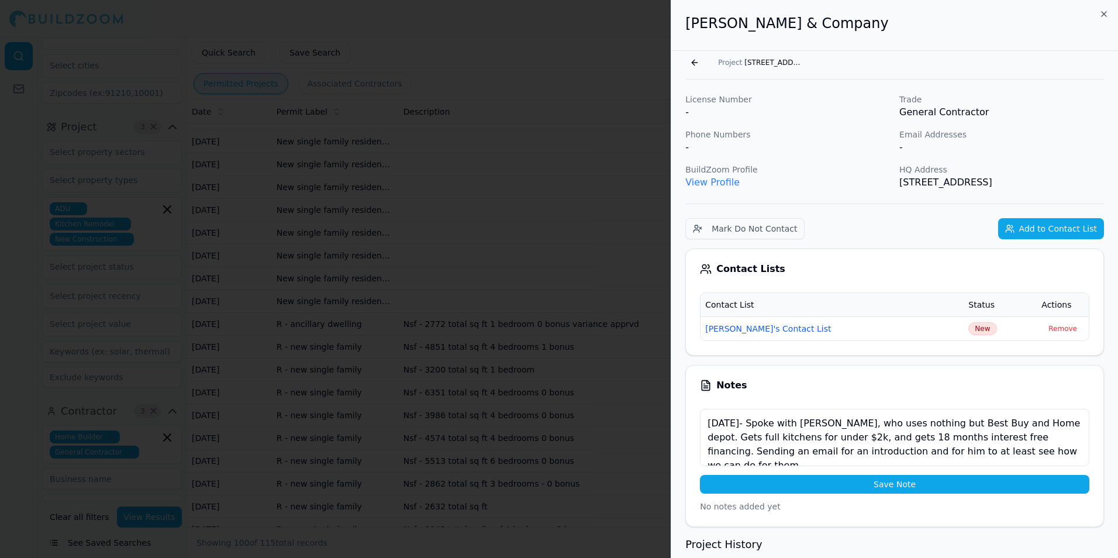
click at [755, 486] on button "Save Note" at bounding box center [895, 484] width 390 height 19
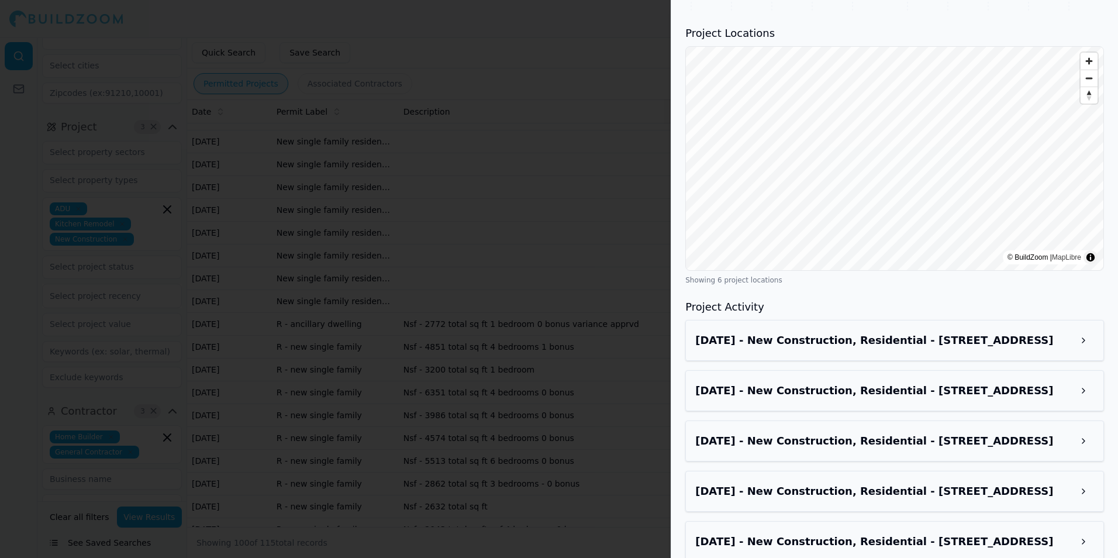
scroll to position [760, 0]
